Goal: Transaction & Acquisition: Purchase product/service

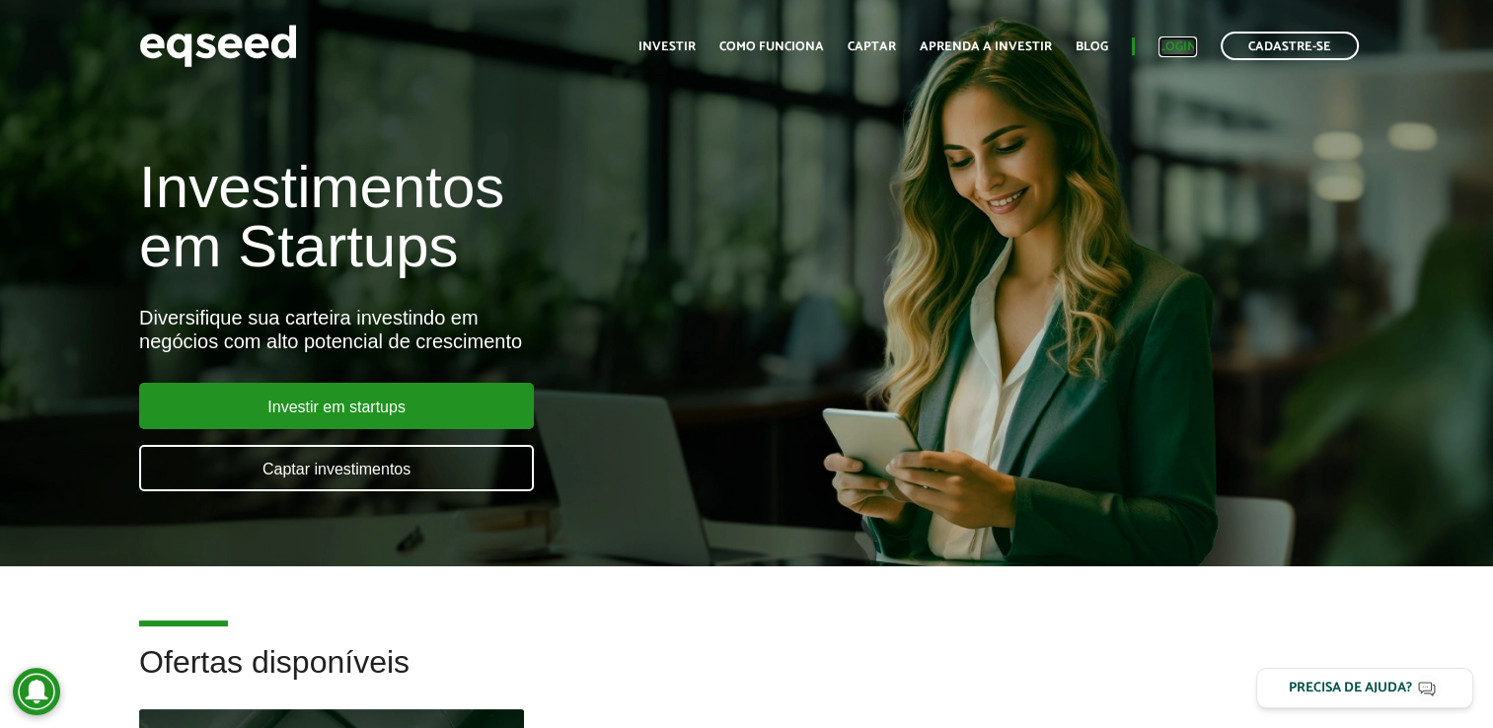
click at [1164, 45] on link "Login" at bounding box center [1178, 46] width 38 height 13
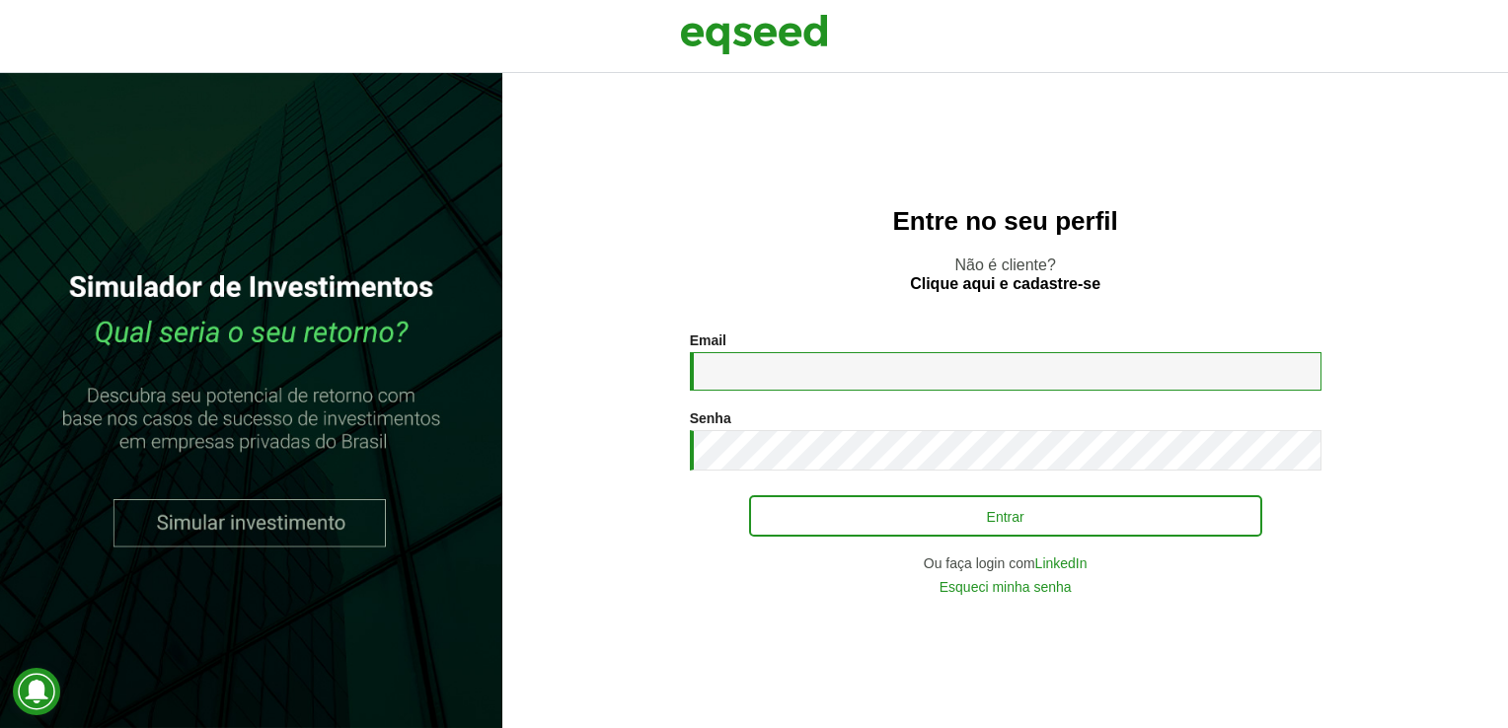
type input "**********"
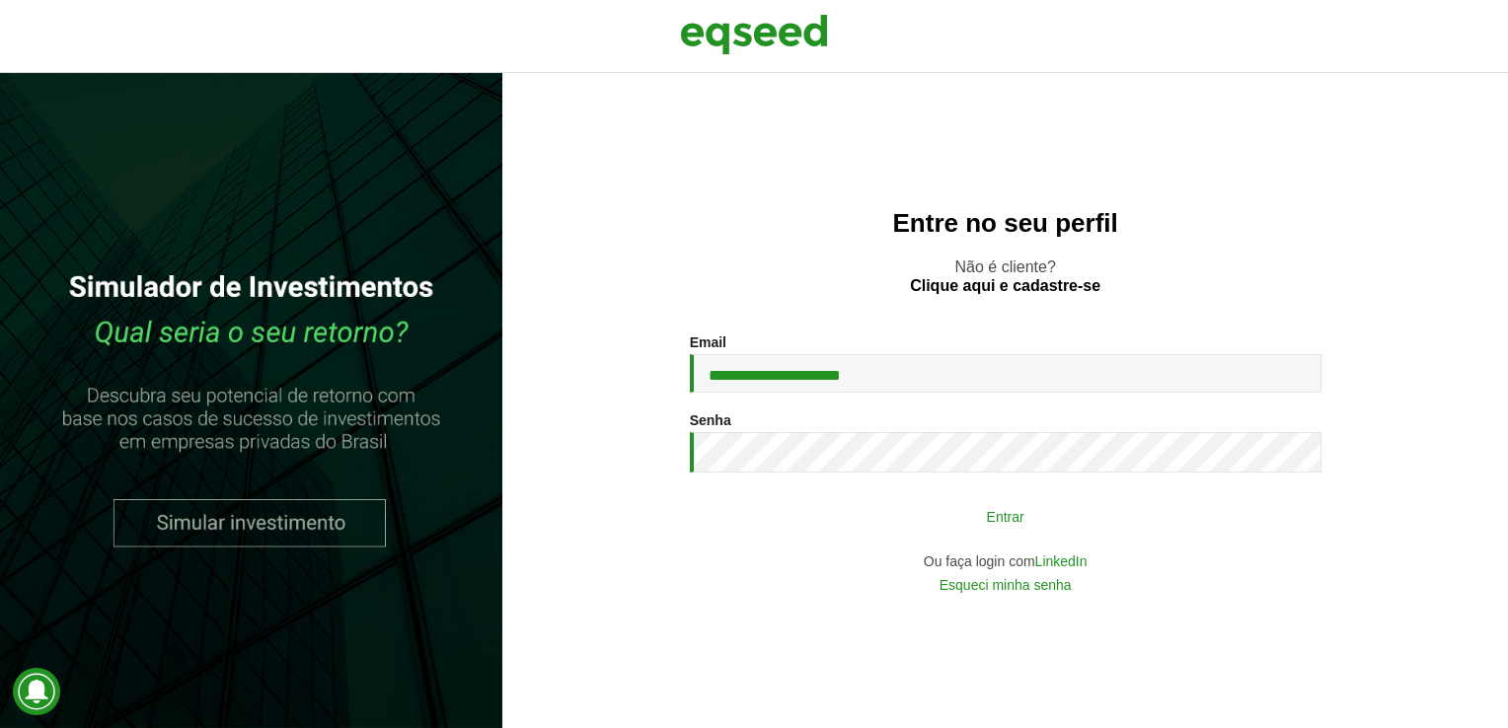
click at [1058, 506] on button "Entrar" at bounding box center [1005, 516] width 513 height 38
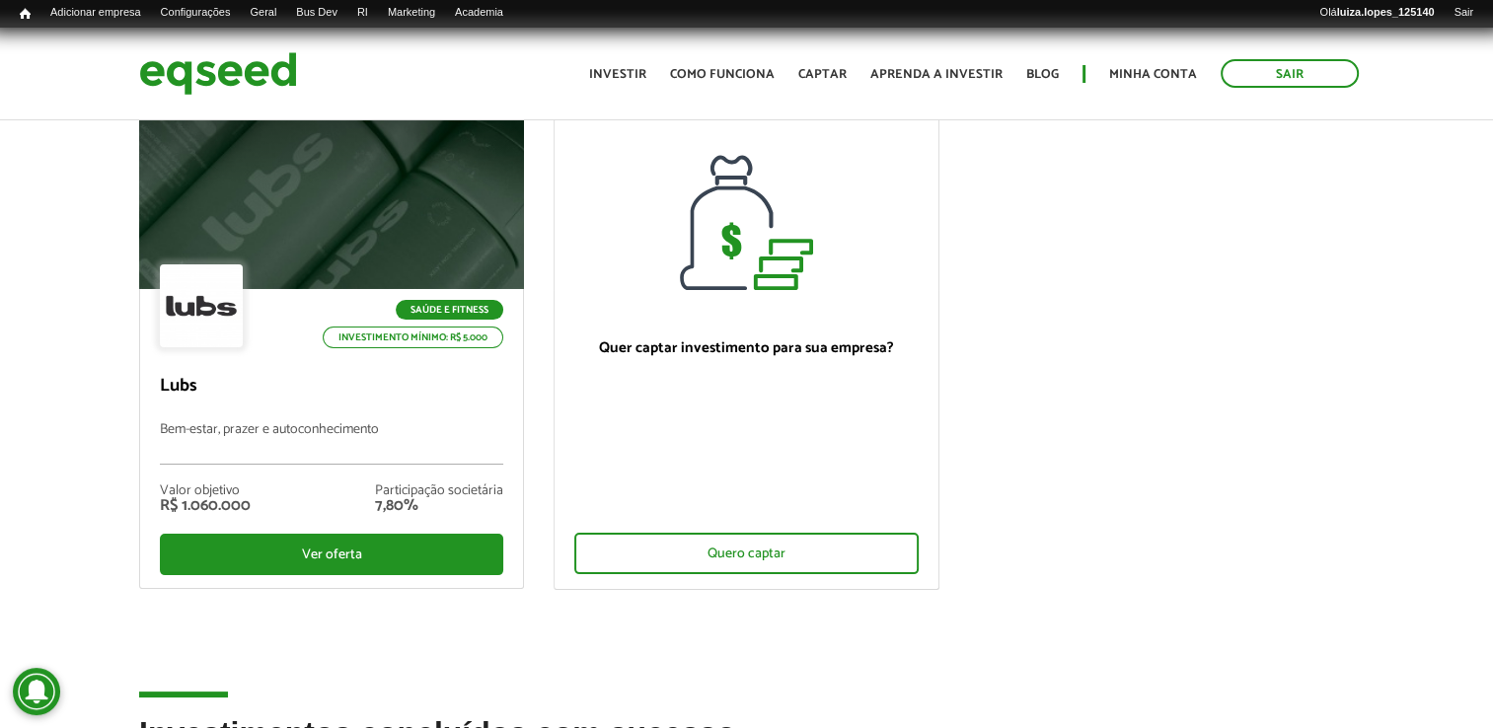
scroll to position [178, 0]
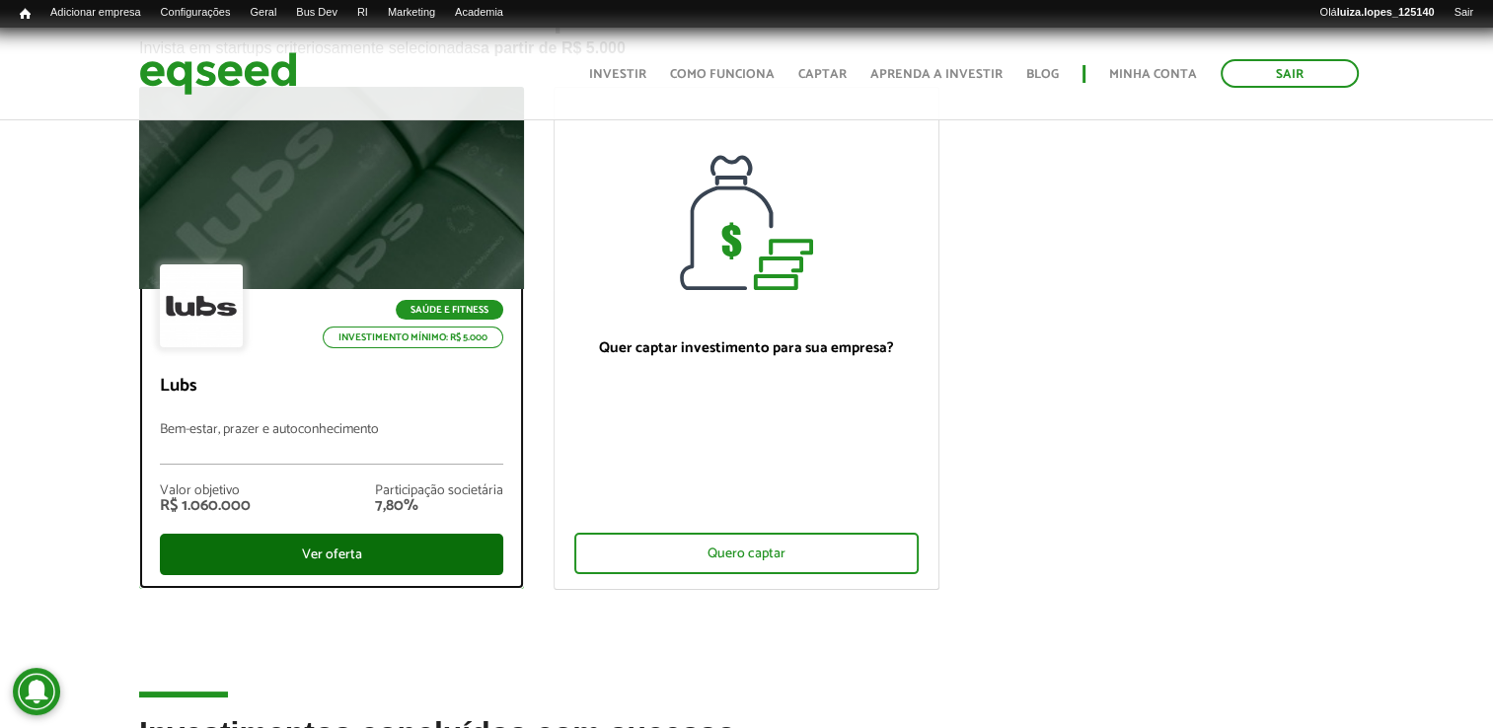
click at [268, 547] on div "Ver oferta" at bounding box center [331, 554] width 343 height 41
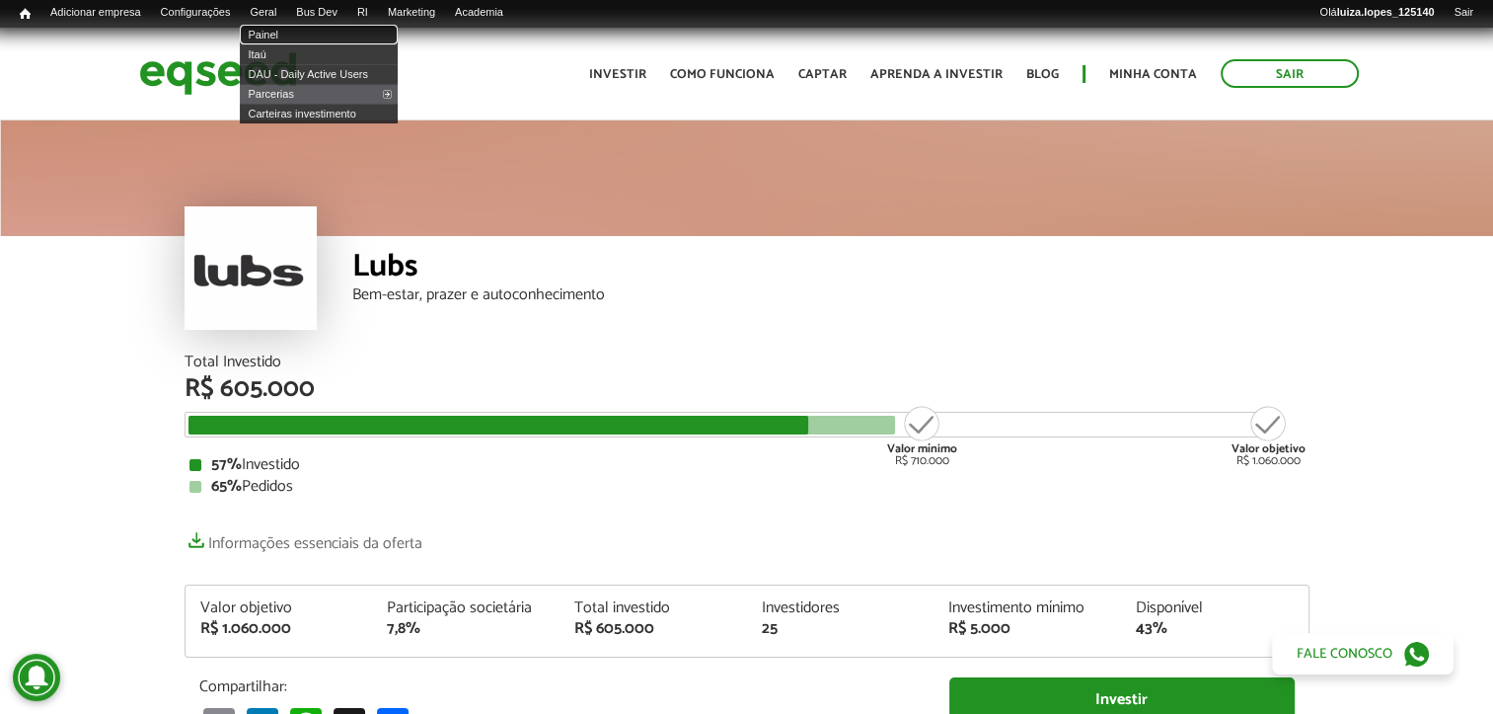
click at [289, 33] on link "Painel" at bounding box center [319, 35] width 158 height 20
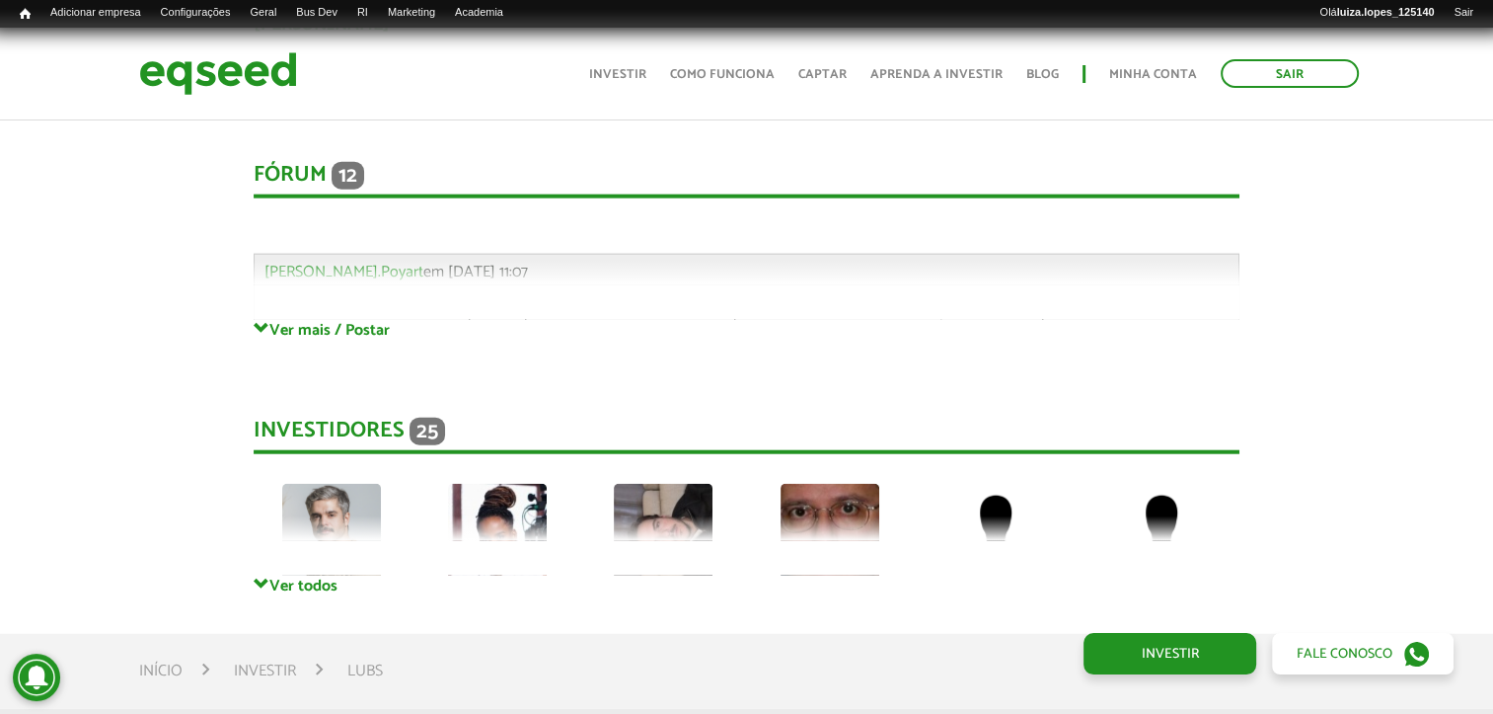
scroll to position [4769, 0]
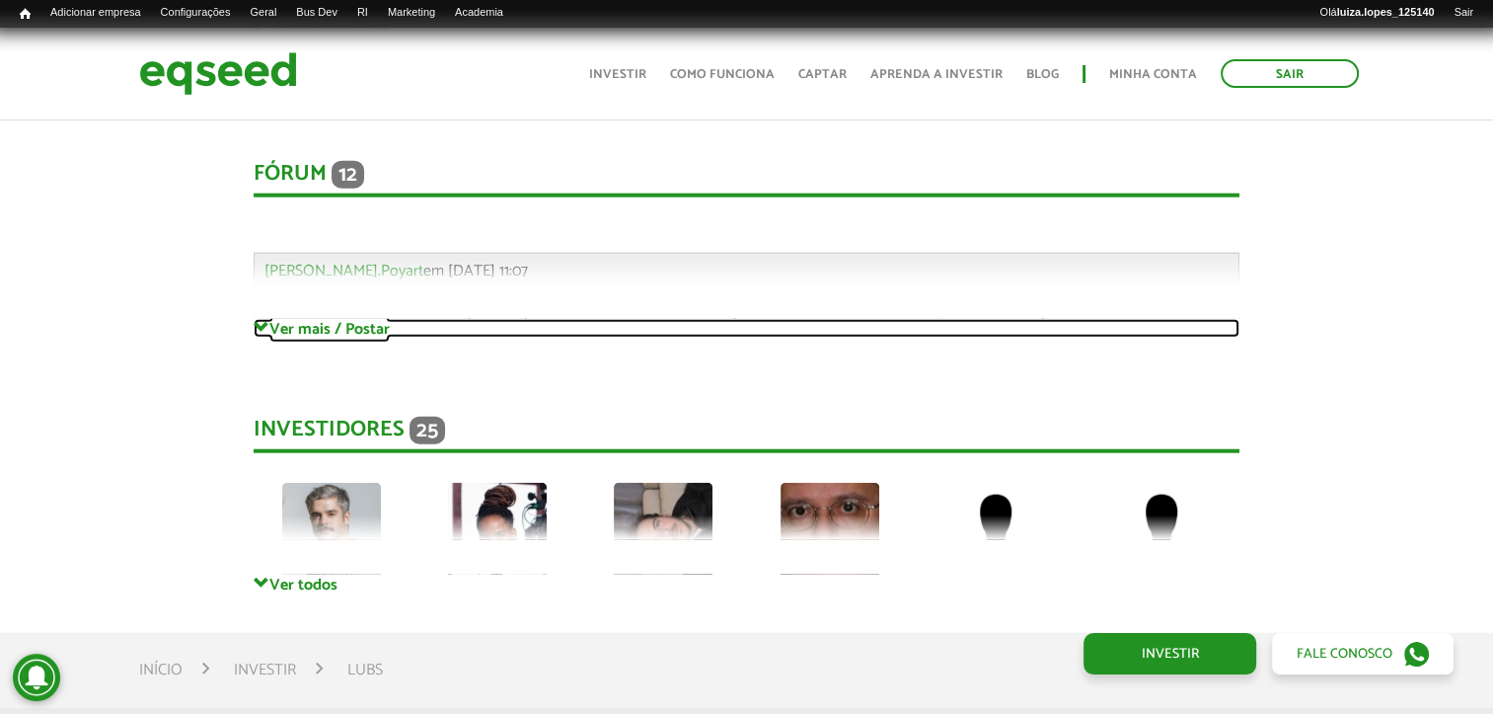
click at [333, 319] on link "Ver mais / Postar" at bounding box center [747, 328] width 986 height 19
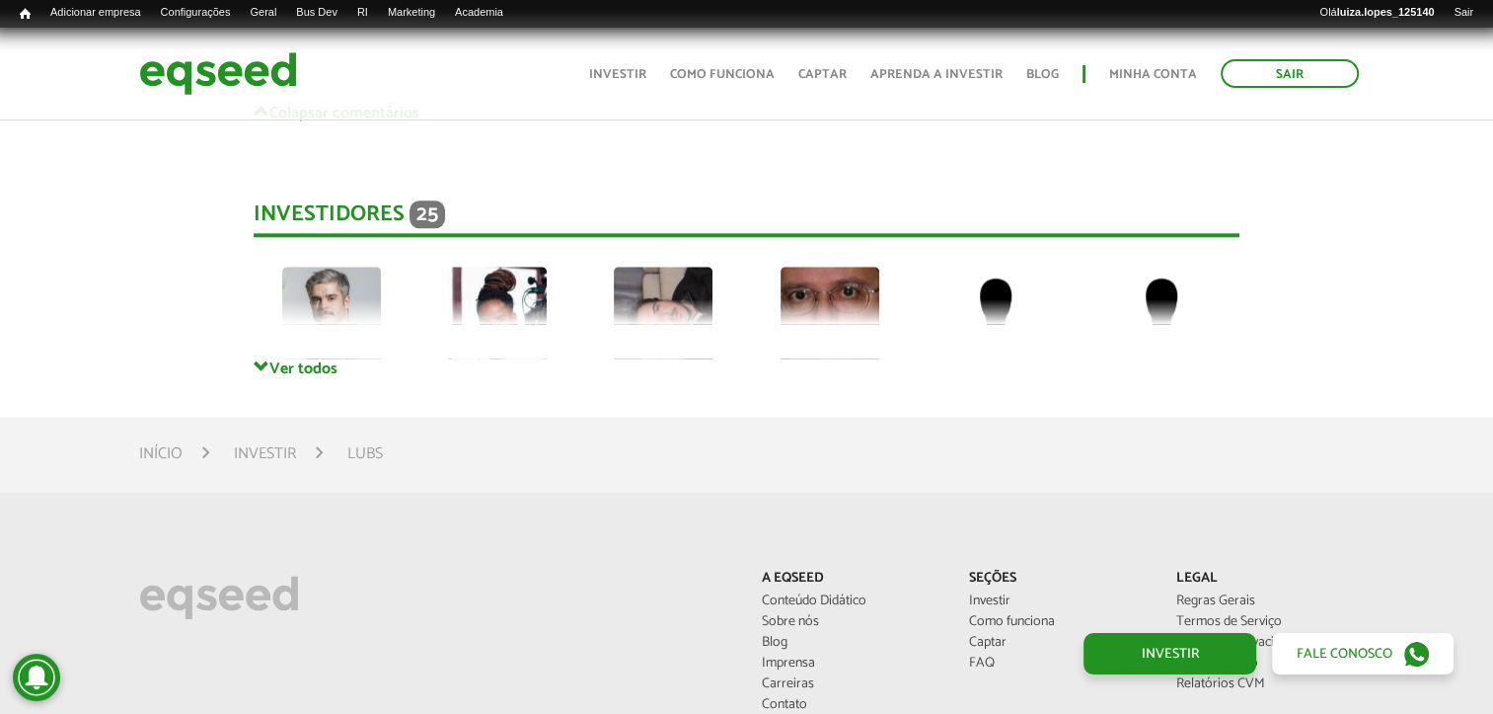
scroll to position [9717, 0]
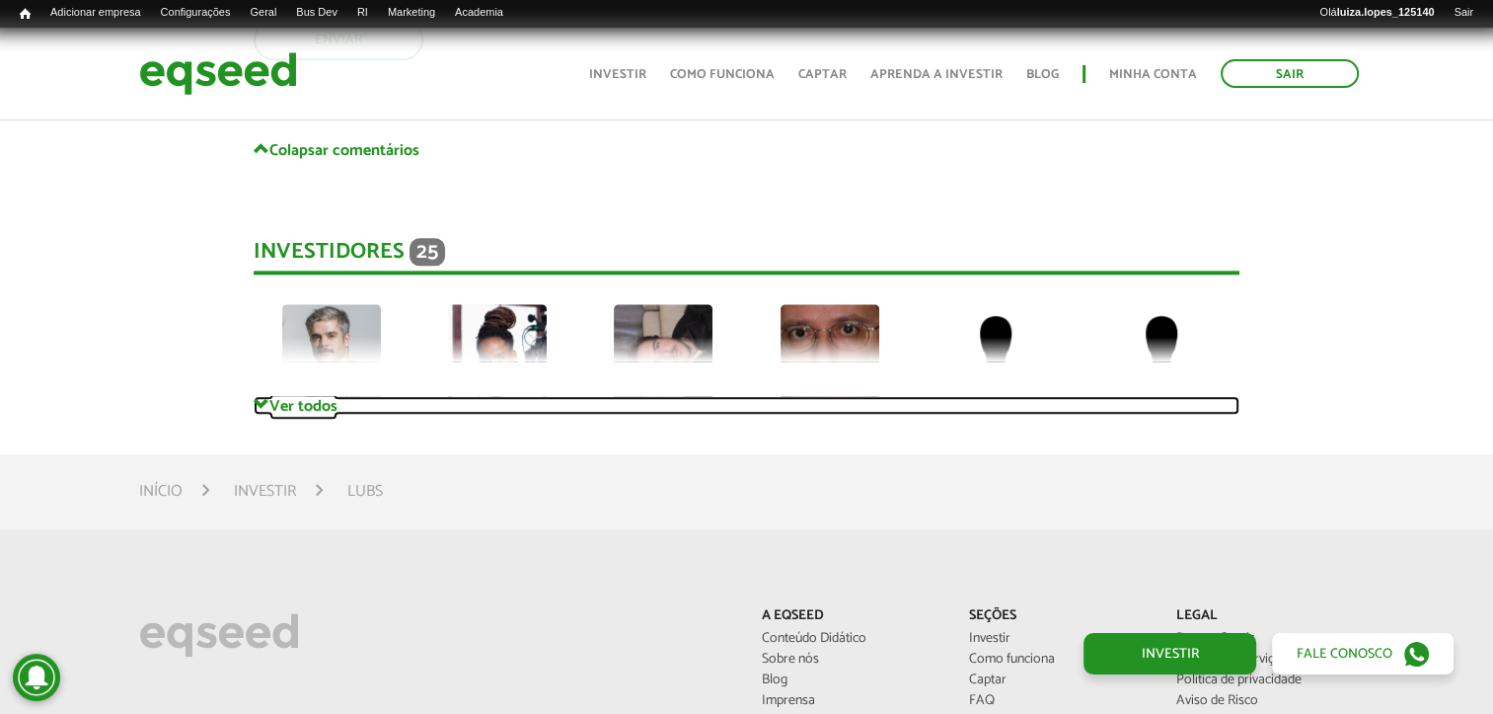
click at [310, 396] on link "Ver todos" at bounding box center [747, 405] width 986 height 19
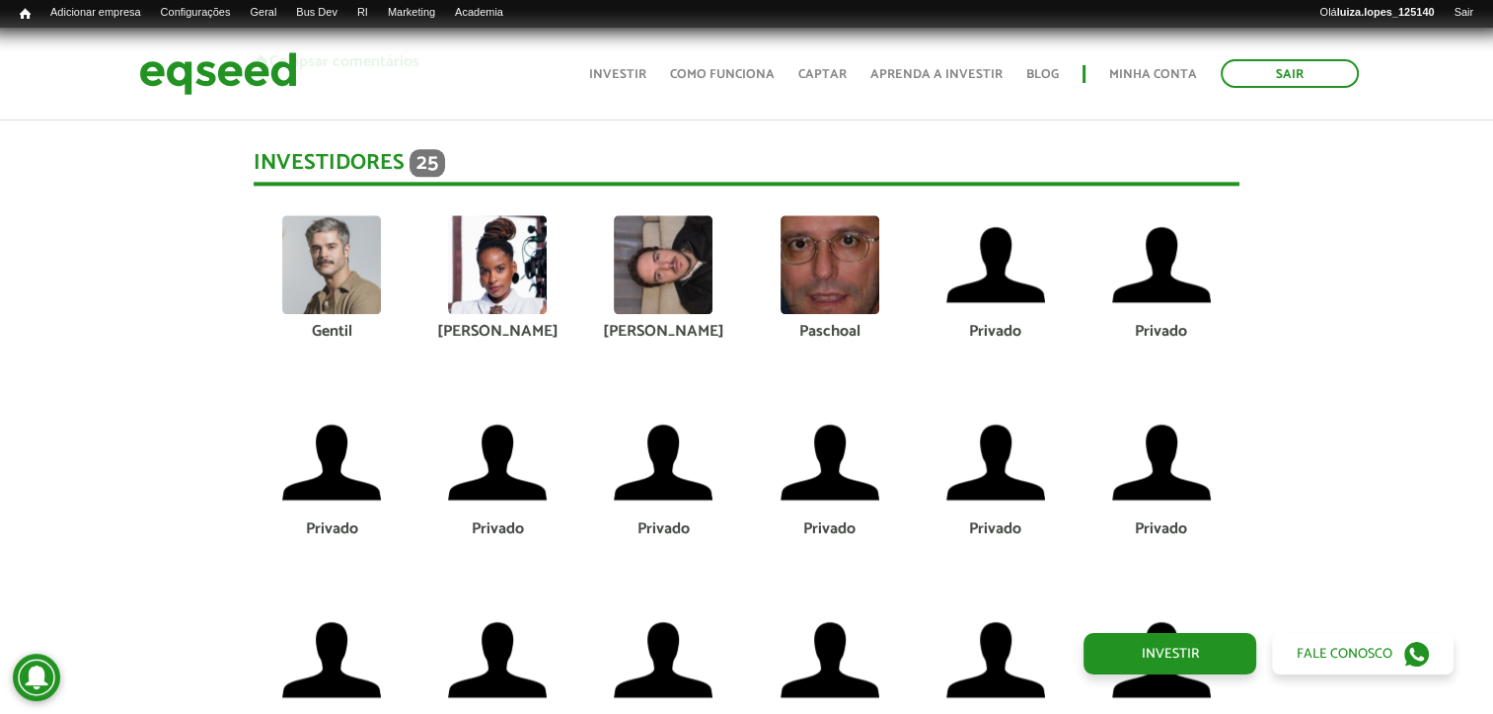
scroll to position [9805, 0]
